Goal: Task Accomplishment & Management: Manage account settings

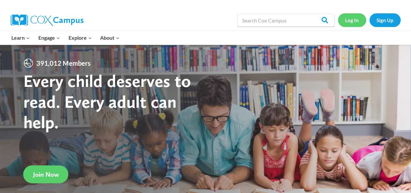
click at [354, 18] on link "Log In" at bounding box center [352, 19] width 28 height 13
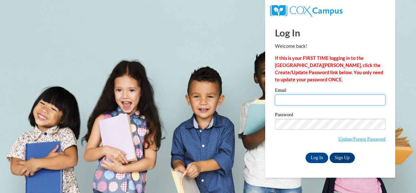
click at [342, 103] on input "Email" at bounding box center [330, 99] width 110 height 11
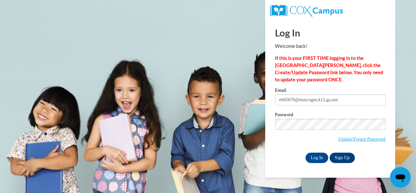
type input "e045676@muscogee.k12.ga.use"
click at [305, 152] on input "Log In" at bounding box center [316, 157] width 23 height 10
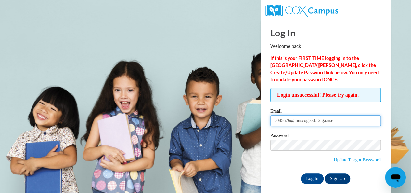
click at [343, 119] on input "e045676@muscogee.k12.ga.use" at bounding box center [325, 120] width 110 height 11
click at [343, 117] on input "e045676@muscogee.k12.ga.use" at bounding box center [325, 120] width 110 height 11
type input "e045676@muscogee.k12.ga.us"
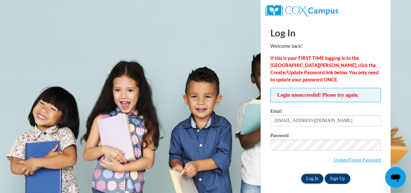
click at [315, 176] on input "Log In" at bounding box center [312, 178] width 23 height 10
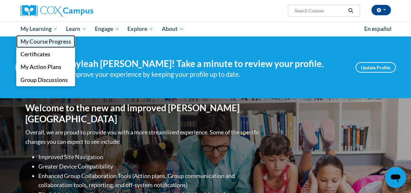
click at [44, 44] on span "My Course Progress" at bounding box center [45, 41] width 51 height 7
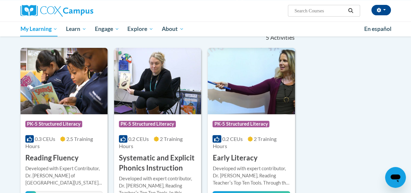
scroll to position [68, 0]
